Goal: Transaction & Acquisition: Download file/media

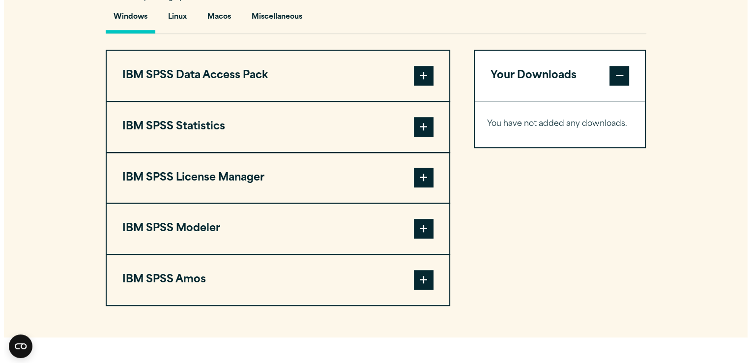
scroll to position [747, 0]
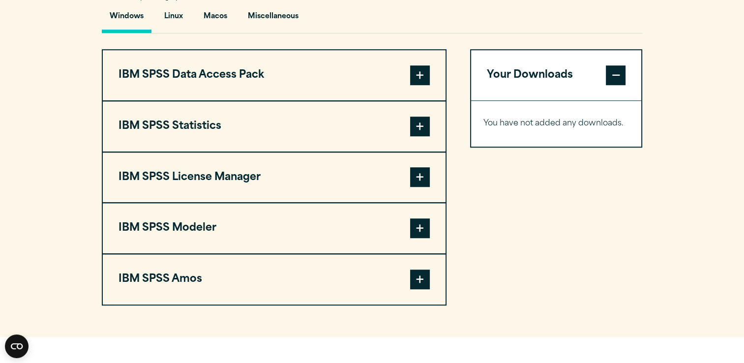
click at [422, 83] on span at bounding box center [420, 75] width 20 height 20
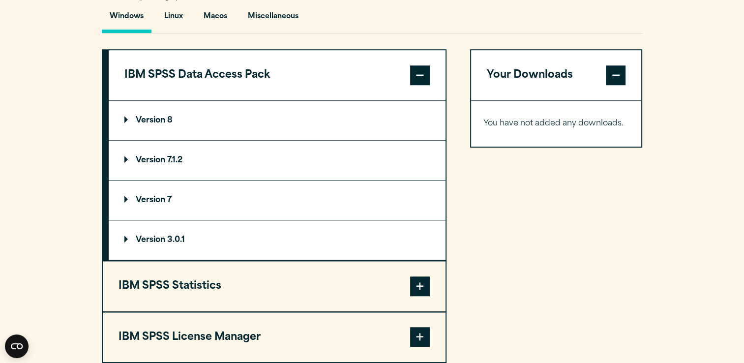
click at [418, 73] on span at bounding box center [420, 75] width 20 height 20
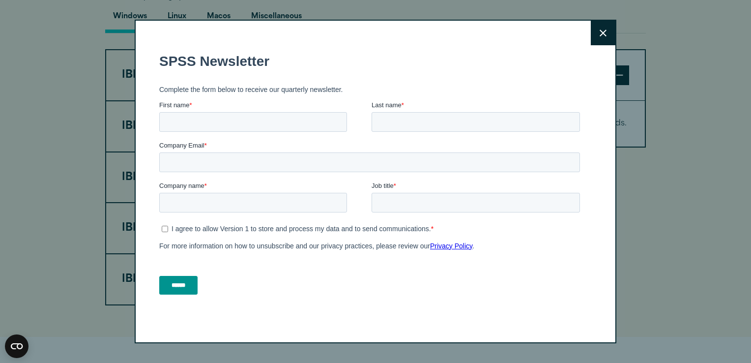
click at [606, 27] on button "Close" at bounding box center [603, 33] width 25 height 25
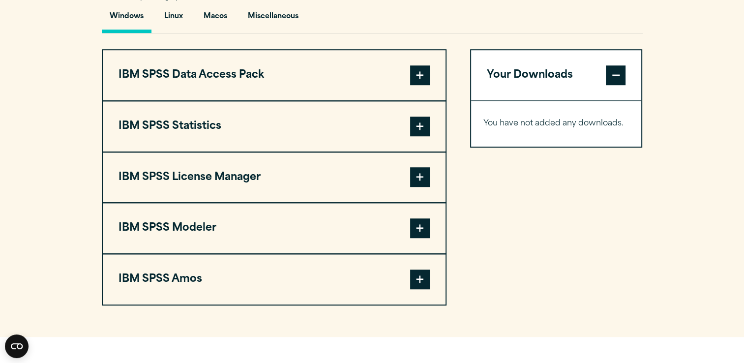
click at [414, 127] on span at bounding box center [420, 126] width 20 height 20
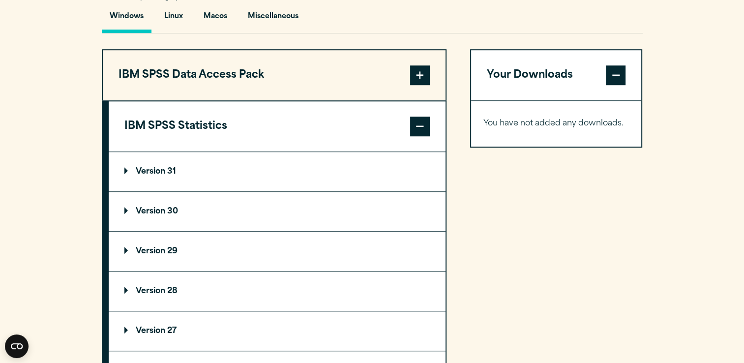
click at [164, 168] on p "Version 31" at bounding box center [150, 172] width 52 height 8
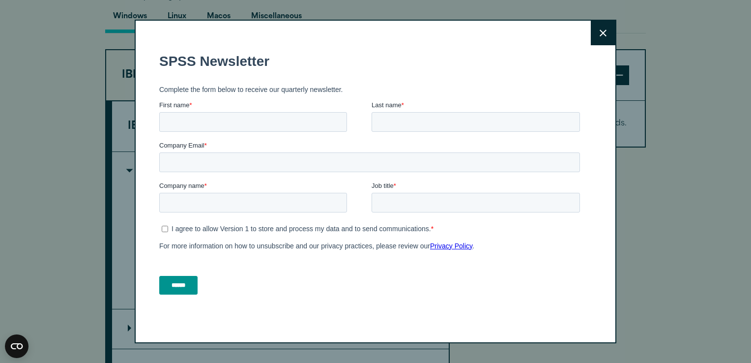
click at [604, 28] on button "Close" at bounding box center [603, 33] width 25 height 25
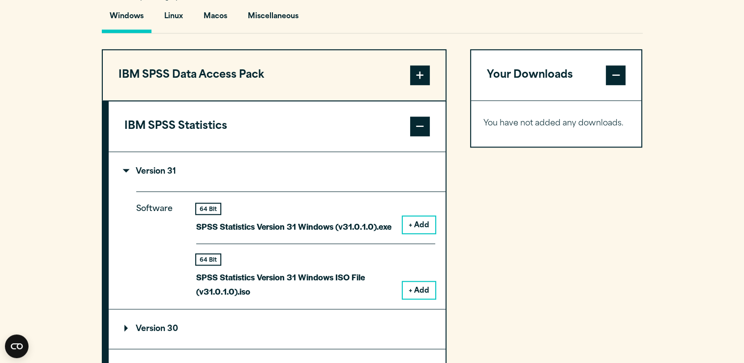
click at [427, 222] on button "+ Add" at bounding box center [419, 224] width 32 height 17
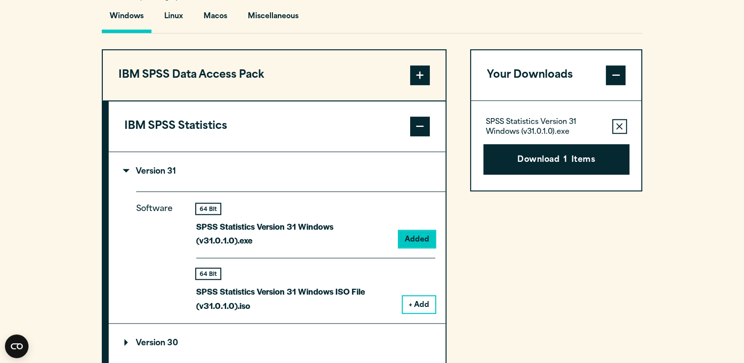
click at [427, 296] on button "+ Add" at bounding box center [419, 304] width 32 height 17
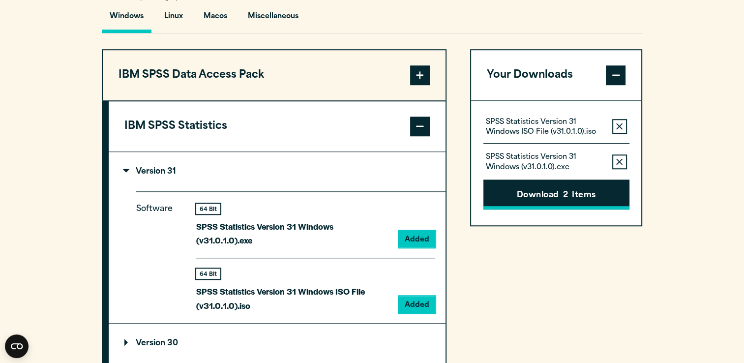
click at [559, 192] on button "Download 2 Items" at bounding box center [556, 194] width 146 height 30
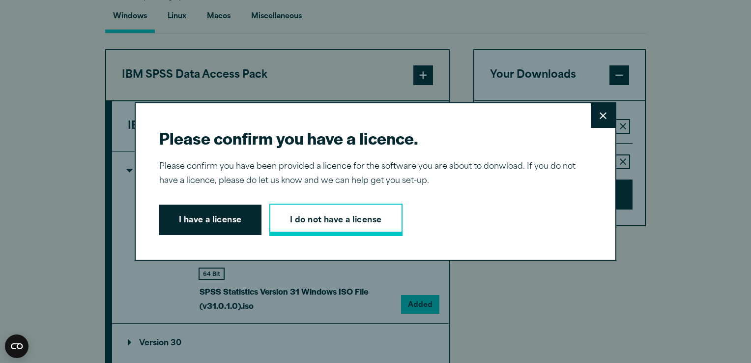
click at [312, 224] on link "I do not have a license" at bounding box center [335, 219] width 133 height 32
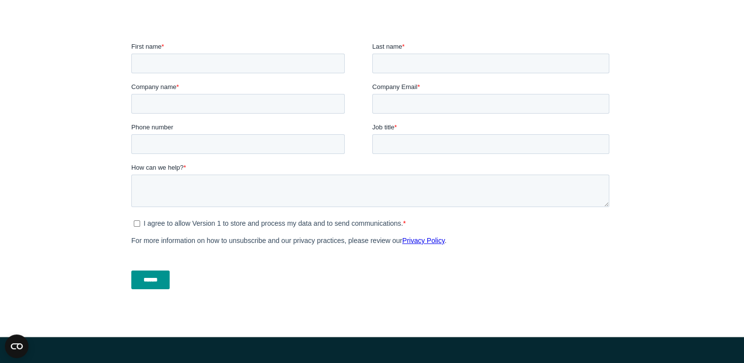
scroll to position [334, 0]
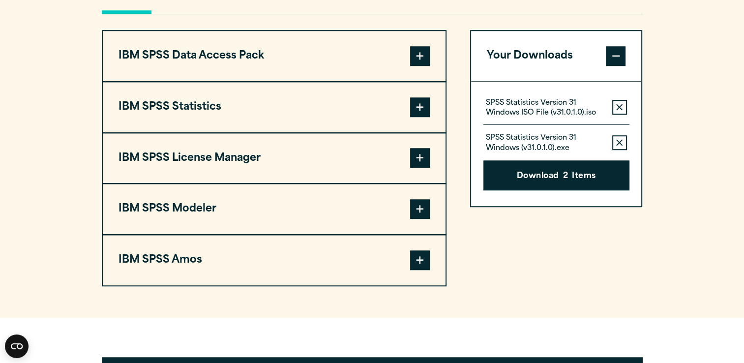
scroll to position [767, 0]
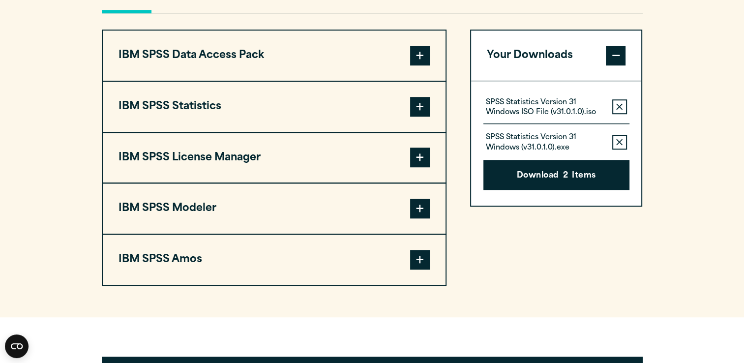
click at [417, 99] on span at bounding box center [420, 107] width 20 height 20
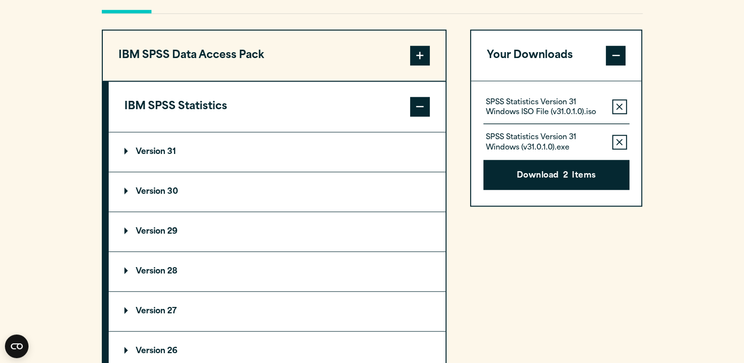
click at [158, 148] on p "Version 31" at bounding box center [150, 152] width 52 height 8
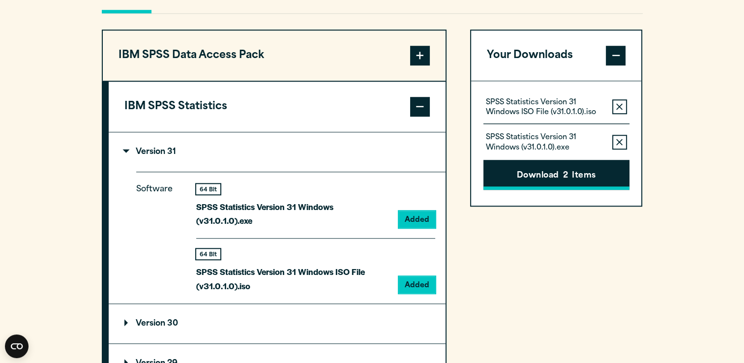
click at [583, 167] on button "Download 2 Items" at bounding box center [556, 175] width 146 height 30
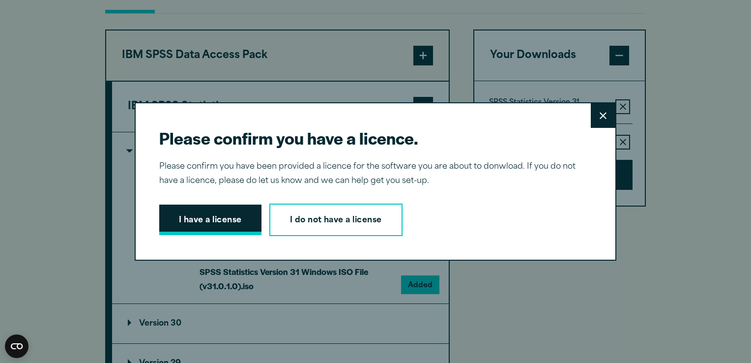
click at [194, 215] on button "I have a license" at bounding box center [210, 219] width 102 height 30
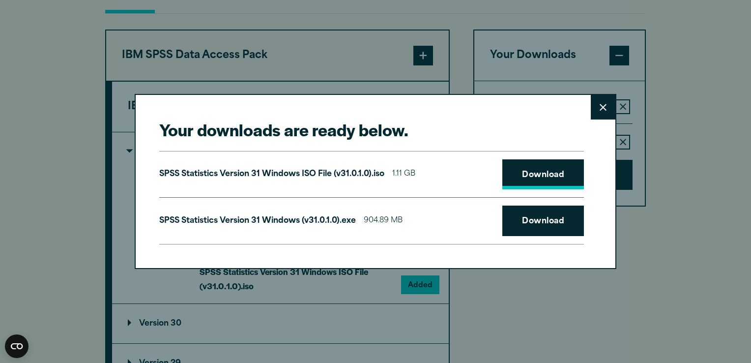
click at [528, 174] on link "Download" at bounding box center [543, 174] width 82 height 30
click at [546, 224] on link "Download" at bounding box center [543, 220] width 82 height 30
click at [606, 114] on button "Close" at bounding box center [603, 107] width 25 height 25
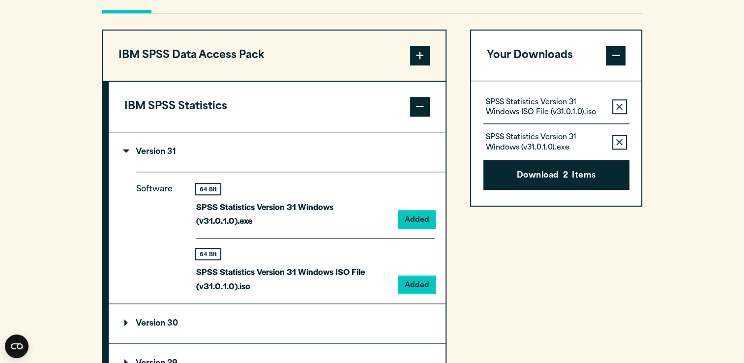
click at [624, 109] on button "Remove this item from your software download list" at bounding box center [619, 106] width 15 height 15
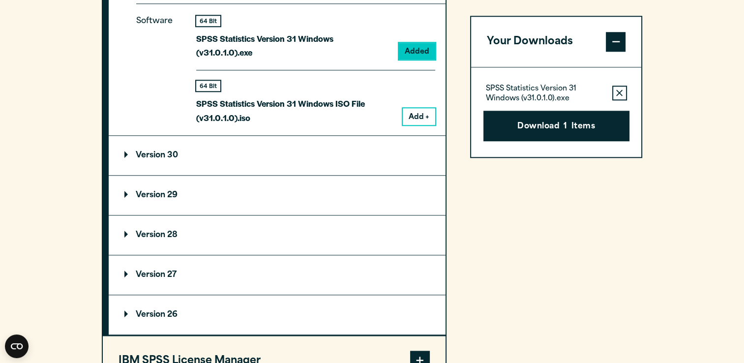
scroll to position [944, 0]
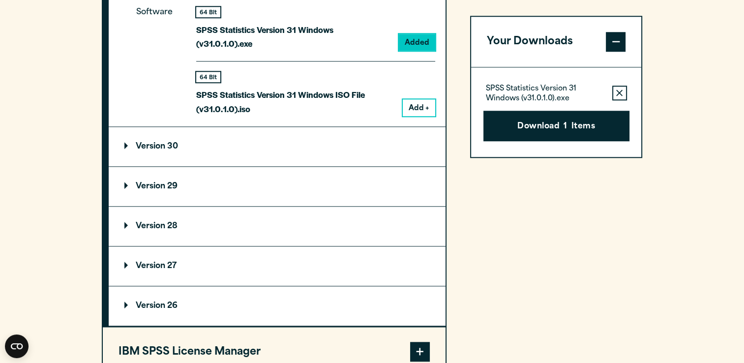
click at [183, 176] on summary "Version 29" at bounding box center [277, 186] width 337 height 39
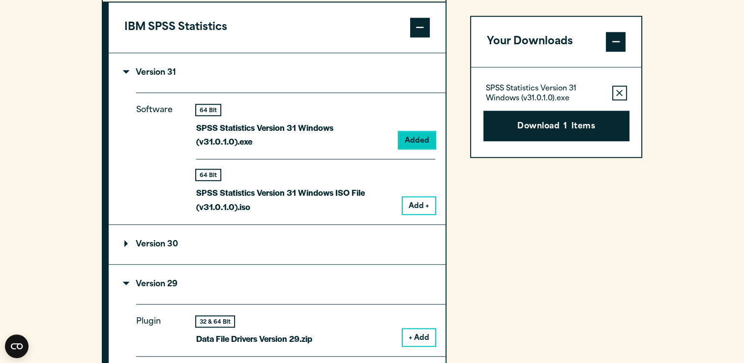
scroll to position [826, 0]
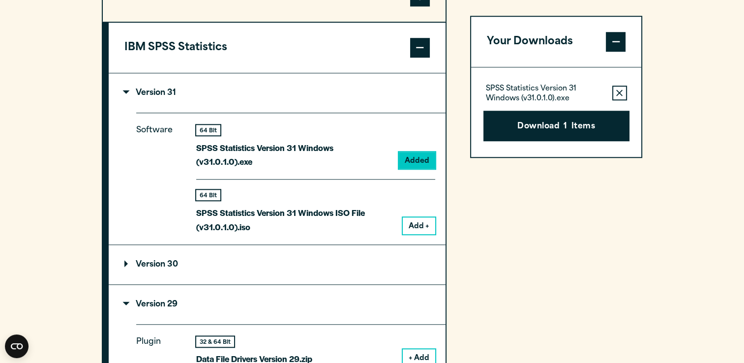
click at [148, 92] on p "Version 31" at bounding box center [150, 93] width 52 height 8
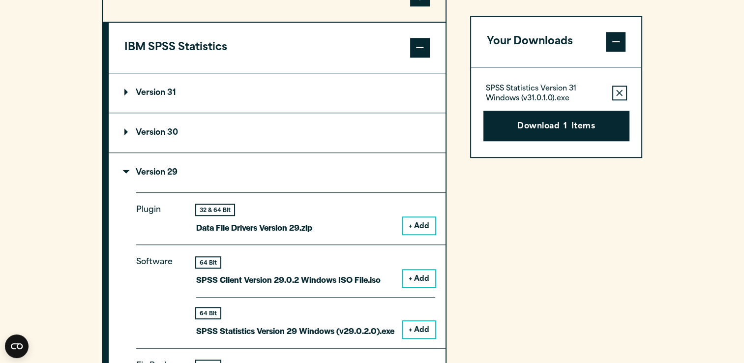
click at [420, 324] on button "+ Add" at bounding box center [419, 329] width 32 height 17
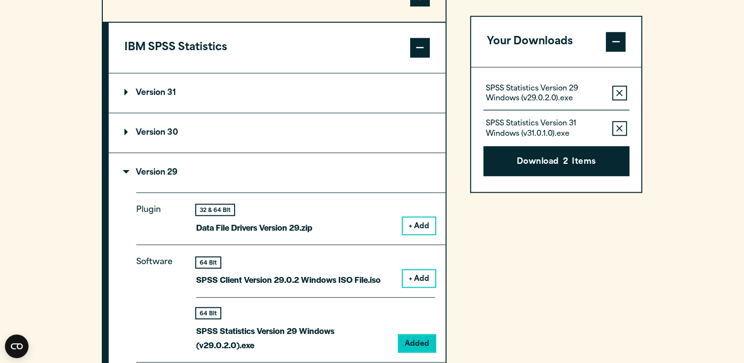
click at [619, 126] on icon "button" at bounding box center [619, 128] width 6 height 7
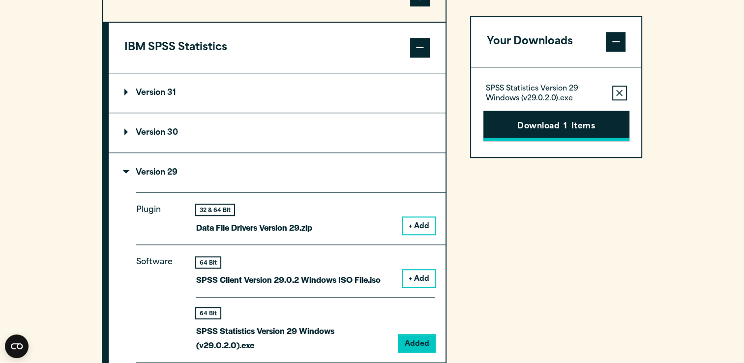
click at [548, 119] on button "Download 1 Items" at bounding box center [556, 126] width 146 height 30
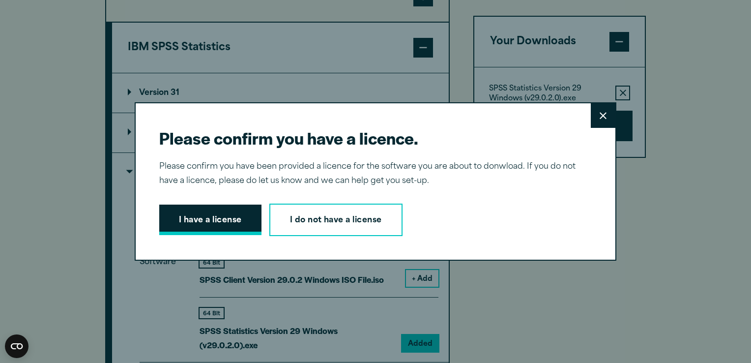
click at [211, 221] on button "I have a license" at bounding box center [210, 219] width 102 height 30
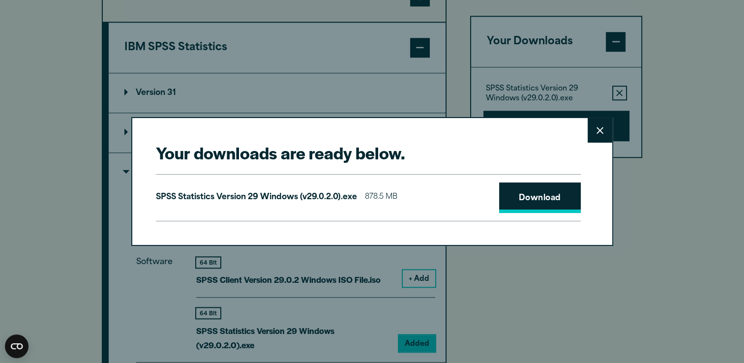
click at [530, 196] on link "Download" at bounding box center [540, 197] width 82 height 30
click at [597, 136] on button "Close" at bounding box center [599, 130] width 25 height 25
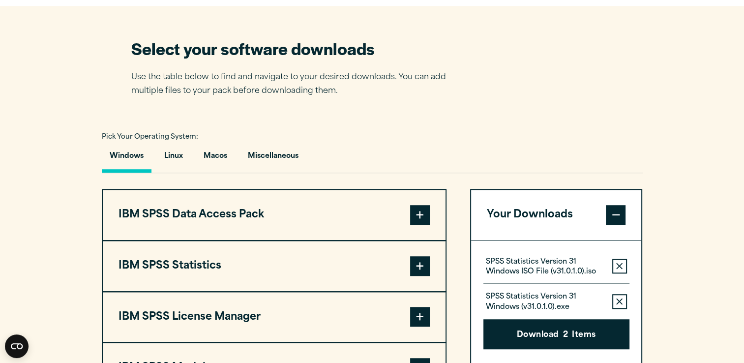
scroll to position [609, 0]
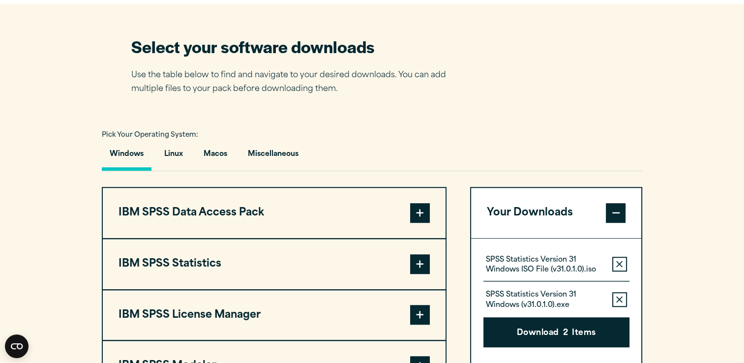
click at [423, 261] on span at bounding box center [420, 264] width 20 height 20
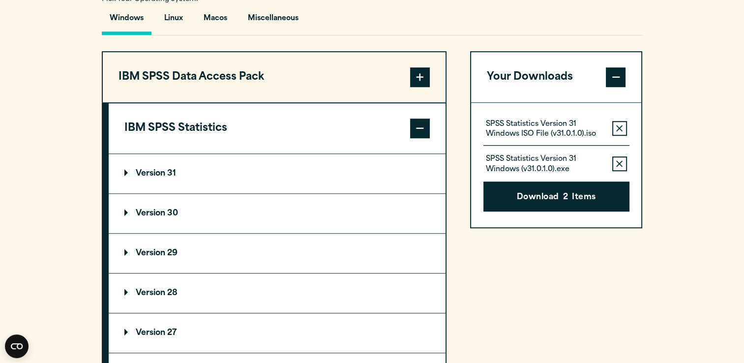
scroll to position [806, 0]
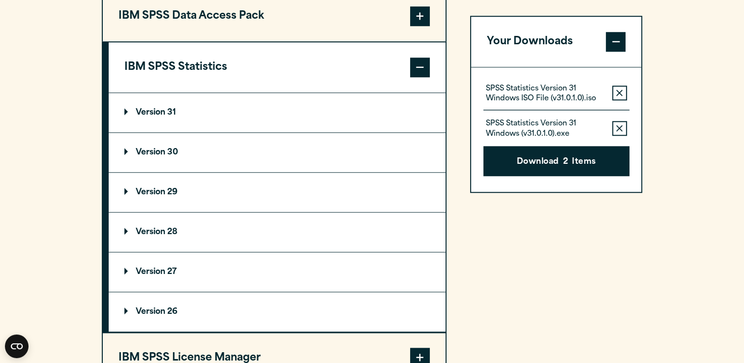
click at [164, 189] on p "Version 29" at bounding box center [150, 192] width 53 height 8
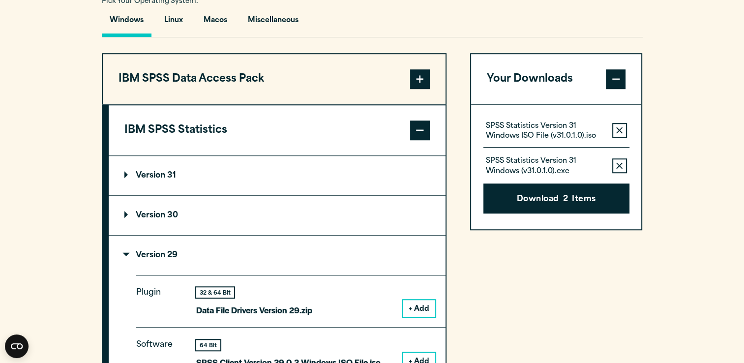
scroll to position [747, 0]
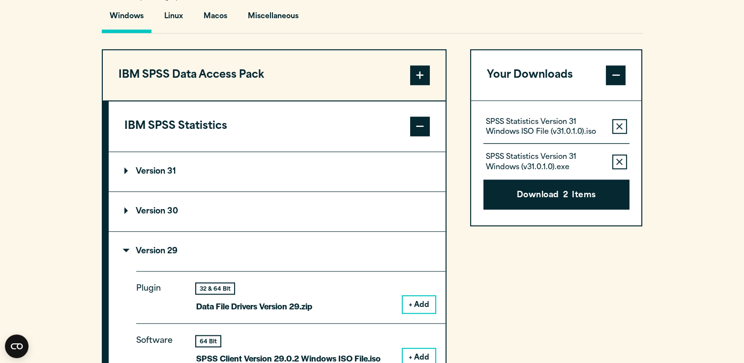
click at [619, 127] on icon "button" at bounding box center [619, 126] width 6 height 7
